Goal: Download file/media

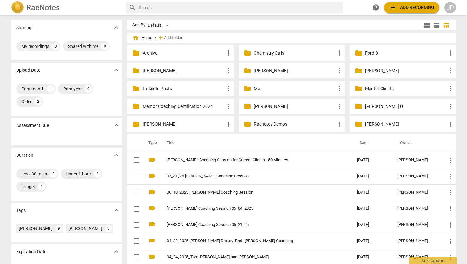
click at [268, 70] on p "[PERSON_NAME]" at bounding box center [295, 71] width 82 height 7
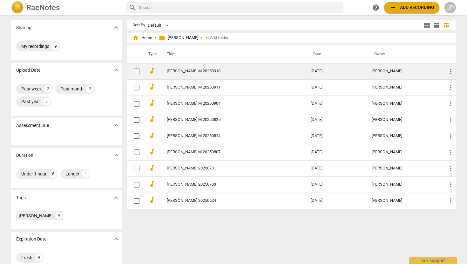
click at [202, 74] on td "[PERSON_NAME] M 20250918" at bounding box center [232, 71] width 146 height 16
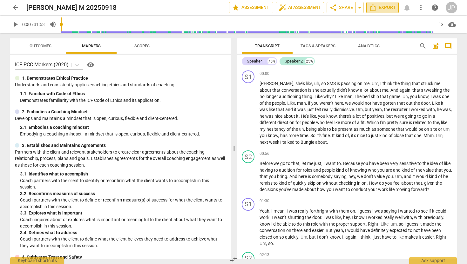
click at [382, 6] on span "Export" at bounding box center [382, 8] width 27 height 8
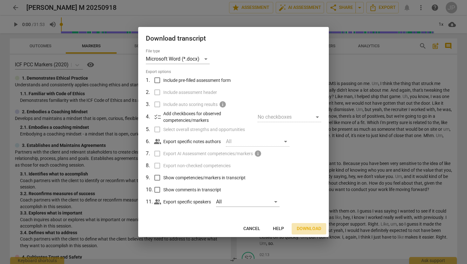
click at [310, 226] on span "Download" at bounding box center [309, 229] width 24 height 6
